Goal: Complete application form

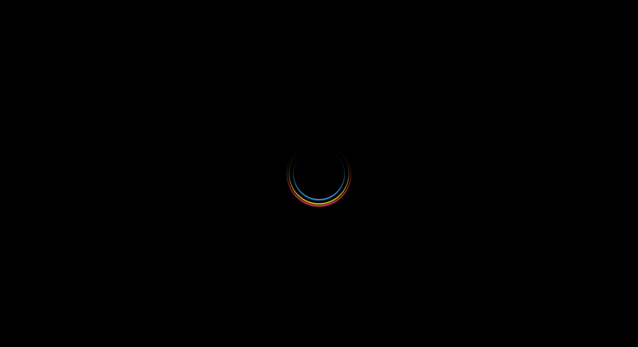
select select
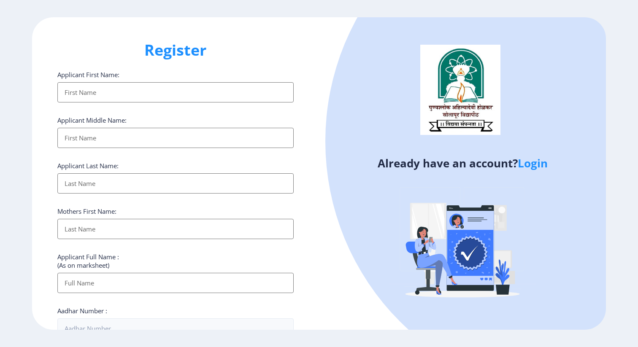
click at [538, 163] on link "Login" at bounding box center [533, 163] width 30 height 15
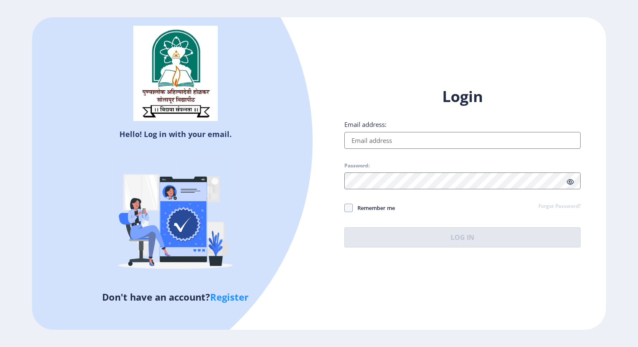
click at [465, 137] on input "Email address:" at bounding box center [462, 140] width 236 height 17
type input "[EMAIL_ADDRESS][DOMAIN_NAME]"
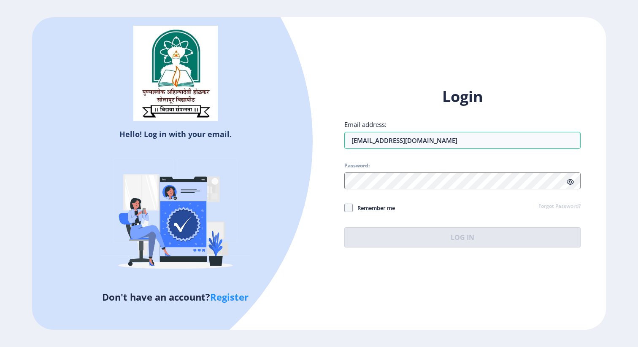
click at [435, 191] on div "Login Email address: [EMAIL_ADDRESS][DOMAIN_NAME] Password: Remember me Forgot …" at bounding box center [462, 167] width 236 height 161
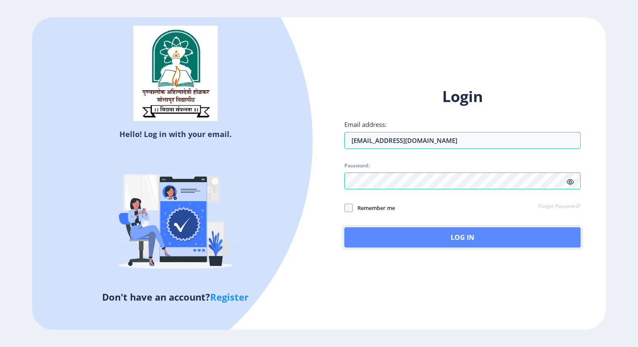
click at [441, 231] on button "Log In" at bounding box center [462, 237] width 236 height 20
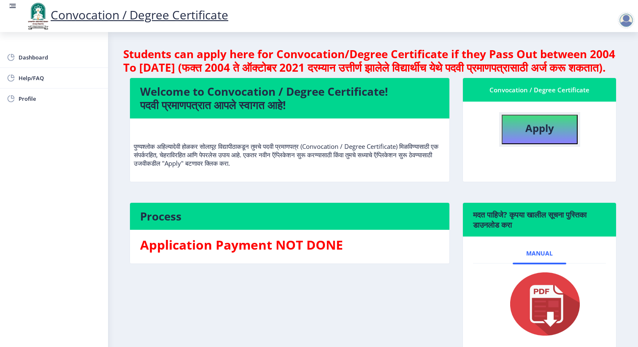
click at [518, 139] on button "Apply" at bounding box center [540, 130] width 76 height 30
select select
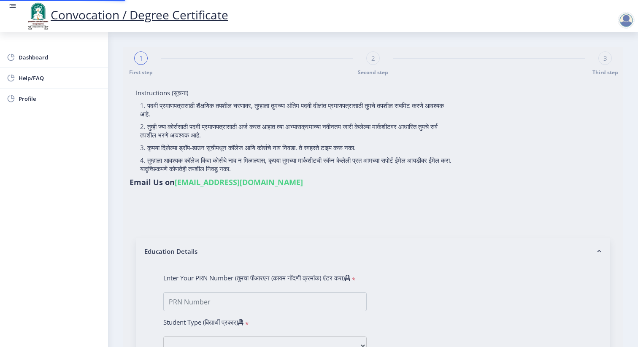
type input "[PERSON_NAME] [PERSON_NAME]"
type input "[PERSON_NAME]"
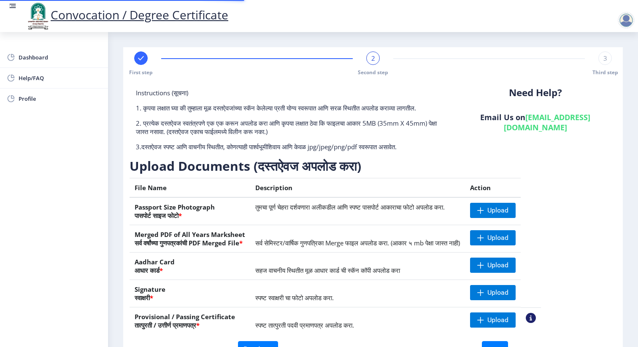
scroll to position [54, 0]
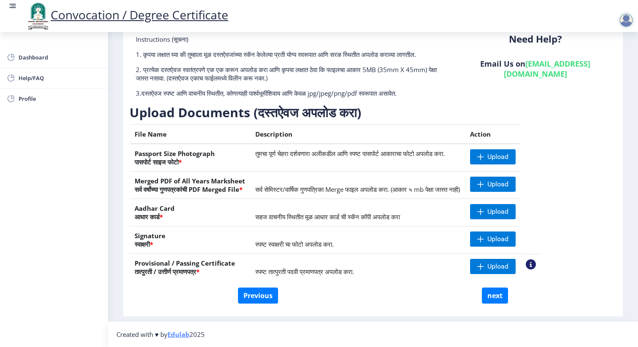
click at [536, 264] on nb-action at bounding box center [531, 265] width 10 height 10
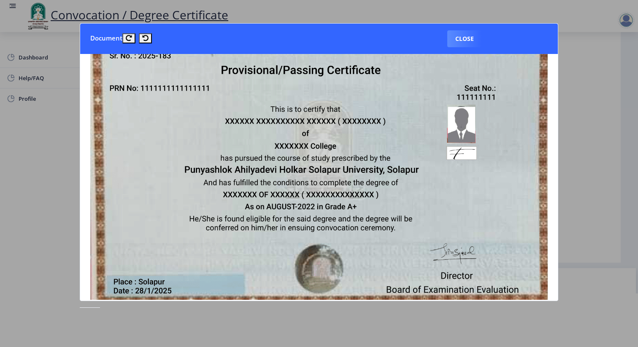
scroll to position [0, 0]
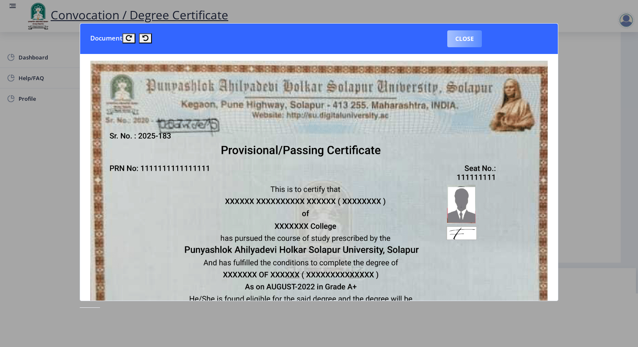
click at [469, 39] on button "Close" at bounding box center [464, 38] width 35 height 17
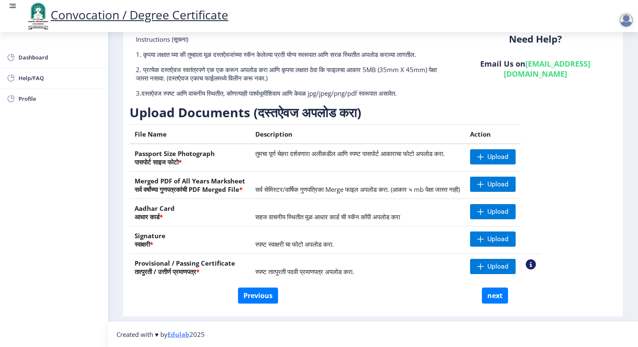
drag, startPoint x: 135, startPoint y: 182, endPoint x: 244, endPoint y: 190, distance: 108.7
click at [244, 190] on th "Merged PDF of All Years Marksheet सर्व वर्षांच्या गुणपत्रकांची PDF Merged File *" at bounding box center [190, 185] width 121 height 27
drag, startPoint x: 162, startPoint y: 216, endPoint x: 136, endPoint y: 209, distance: 27.1
click at [136, 209] on th "Aadhar Card आधार कार्ड *" at bounding box center [190, 212] width 121 height 27
click at [174, 214] on th "Aadhar Card आधार कार्ड *" at bounding box center [190, 212] width 121 height 27
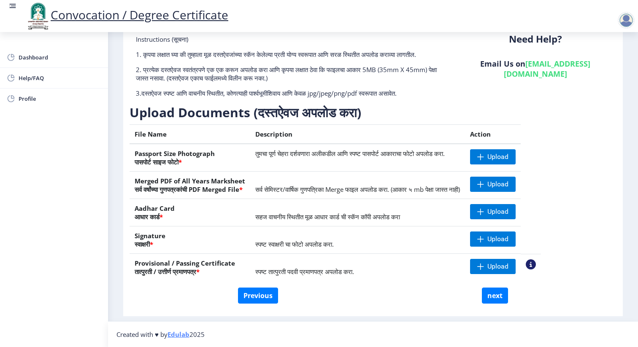
drag, startPoint x: 161, startPoint y: 217, endPoint x: 133, endPoint y: 208, distance: 29.0
click at [133, 208] on th "Aadhar Card आधार कार्ड *" at bounding box center [190, 212] width 121 height 27
drag, startPoint x: 154, startPoint y: 246, endPoint x: 133, endPoint y: 234, distance: 23.7
click at [133, 234] on th "Signature स्वाक्षरी *" at bounding box center [190, 240] width 121 height 27
drag, startPoint x: 238, startPoint y: 263, endPoint x: 132, endPoint y: 265, distance: 105.5
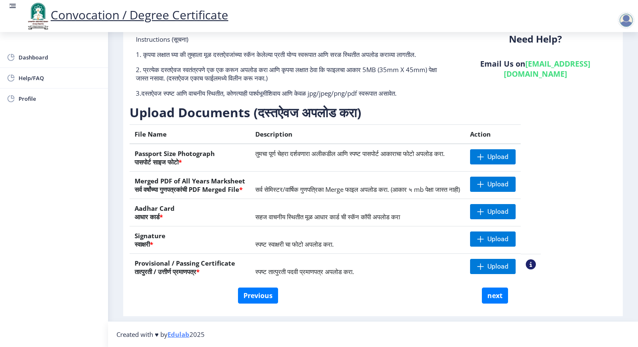
click at [132, 265] on th "Provisional / Passing Certificate तात्पुरती / उत्तीर्ण प्रमाणपत्र *" at bounding box center [190, 267] width 121 height 27
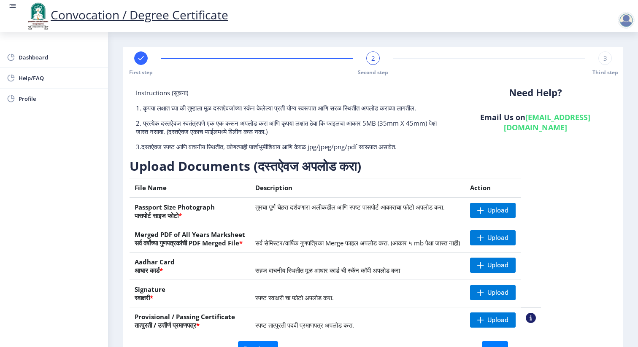
scroll to position [54, 0]
